Goal: Use online tool/utility

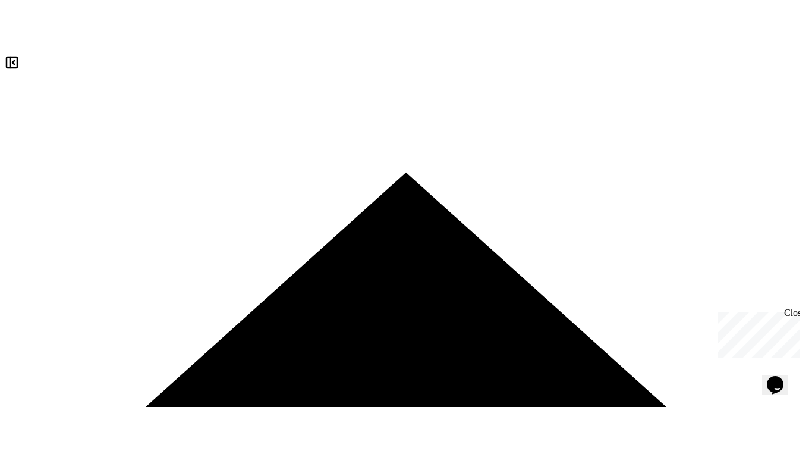
scroll to position [7574, 0]
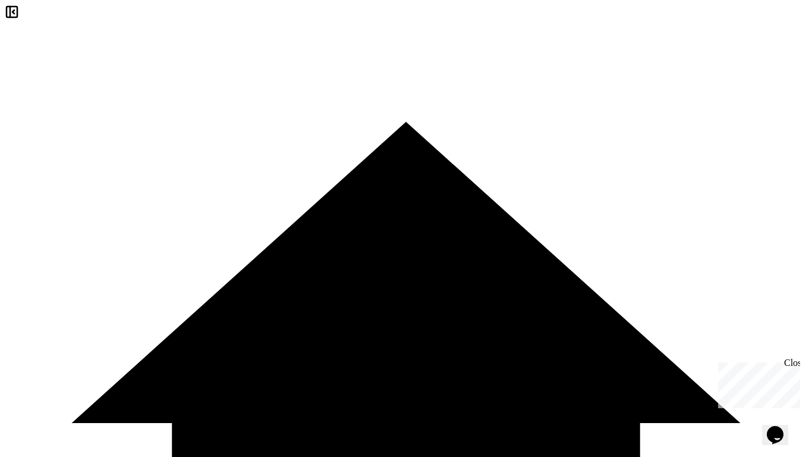
scroll to position [7581, 0]
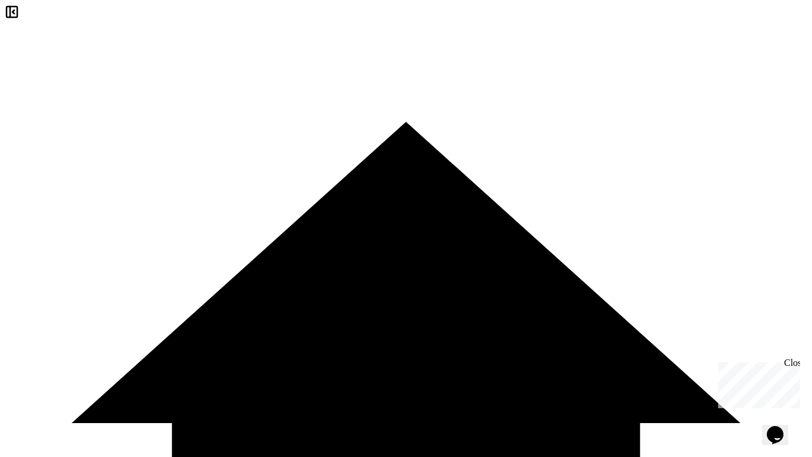
click at [49, 21] on icon at bounding box center [406, 422] width 803 height 803
